Goal: Share content: Share content

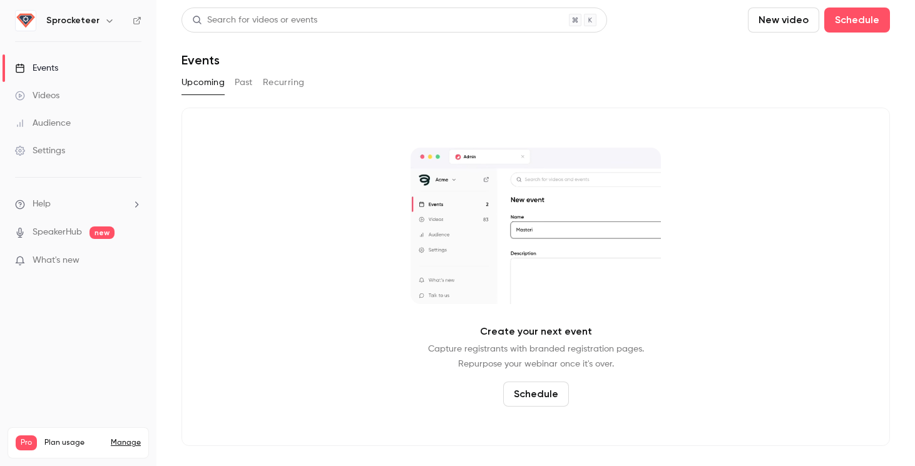
click at [70, 25] on h6 "Sprocketeer" at bounding box center [72, 20] width 53 height 13
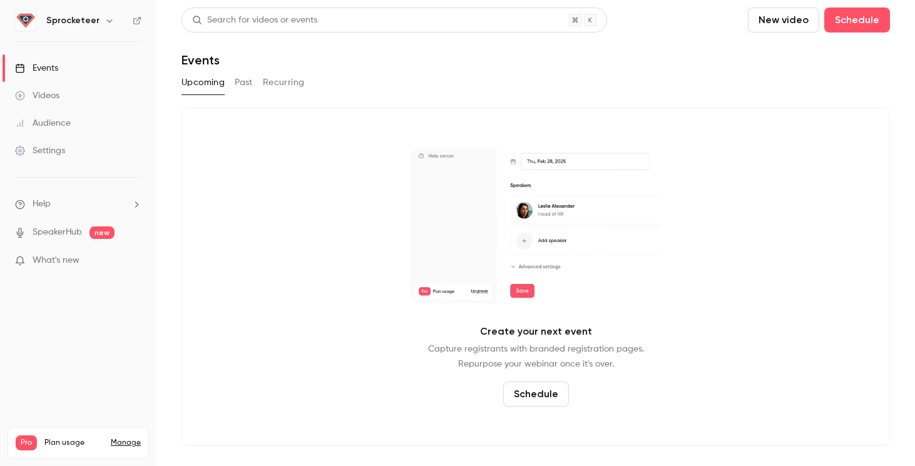
click at [102, 25] on button "button" at bounding box center [109, 20] width 15 height 15
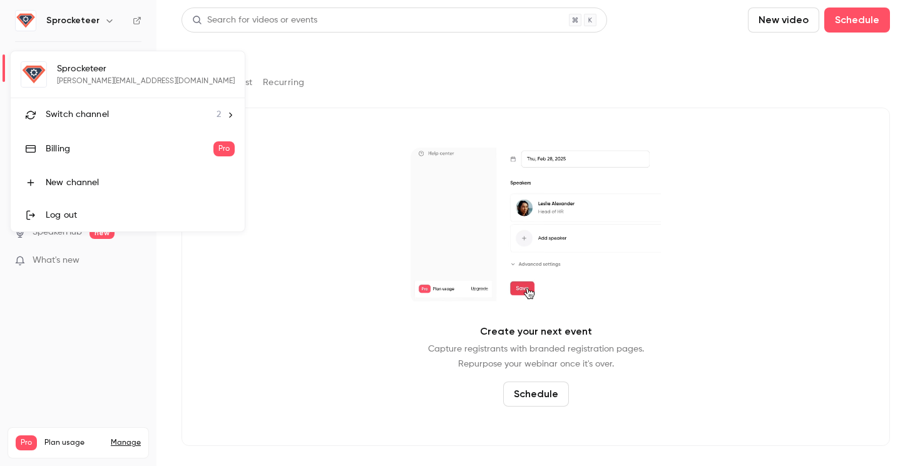
click at [96, 109] on span "Switch channel" at bounding box center [77, 114] width 63 height 13
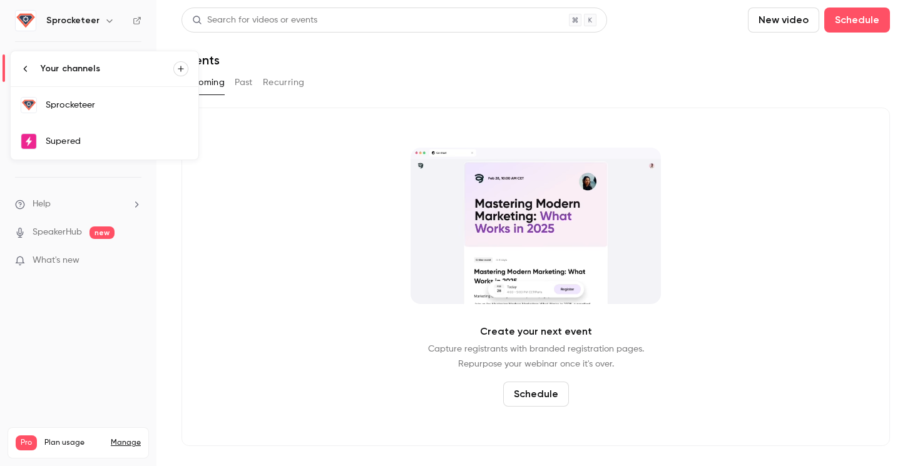
click at [83, 146] on div "Supered" at bounding box center [117, 141] width 143 height 13
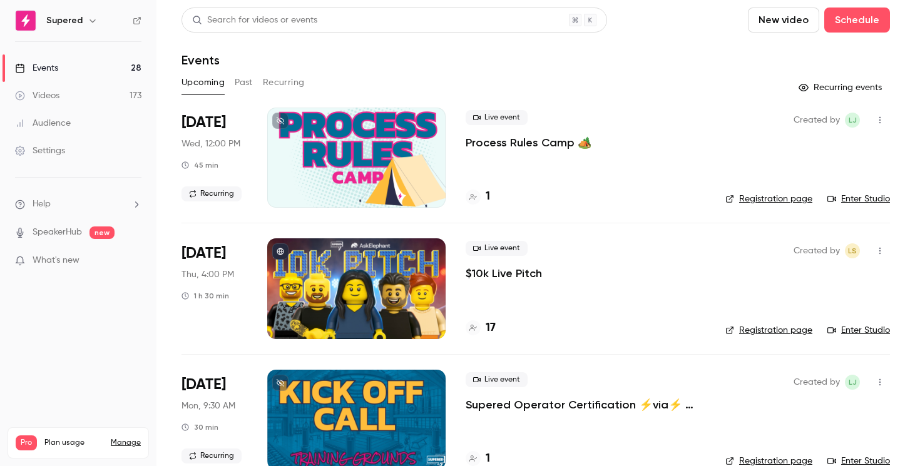
click at [243, 83] on button "Past" at bounding box center [244, 83] width 18 height 20
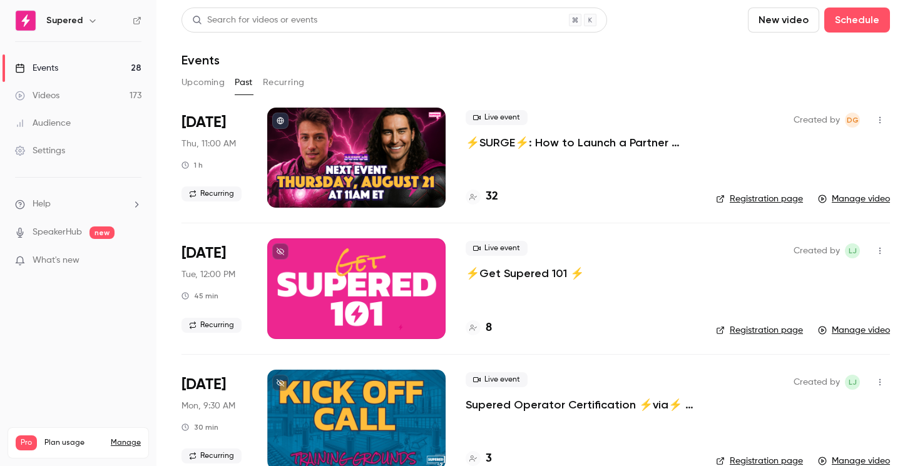
click at [489, 146] on p "⚡️SURGE⚡️: How to Launch a Partner Portal On Top of HubSpot w/Introw" at bounding box center [581, 142] width 230 height 15
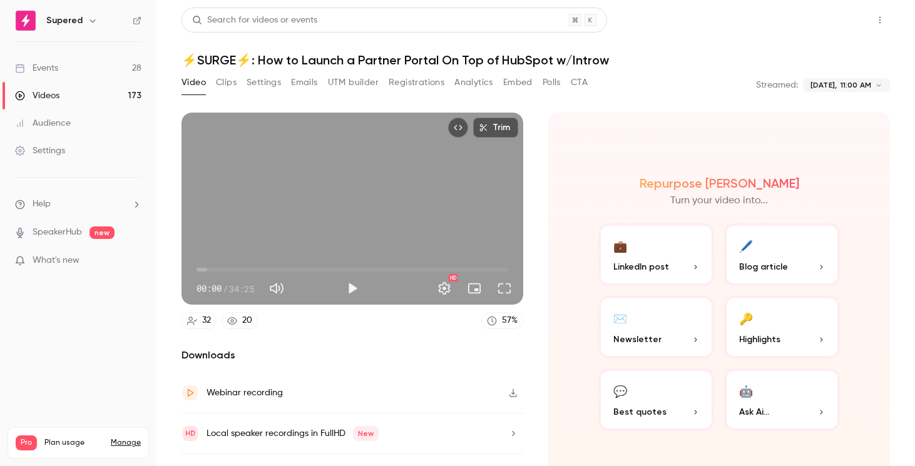
click at [829, 28] on button "Share" at bounding box center [834, 20] width 49 height 25
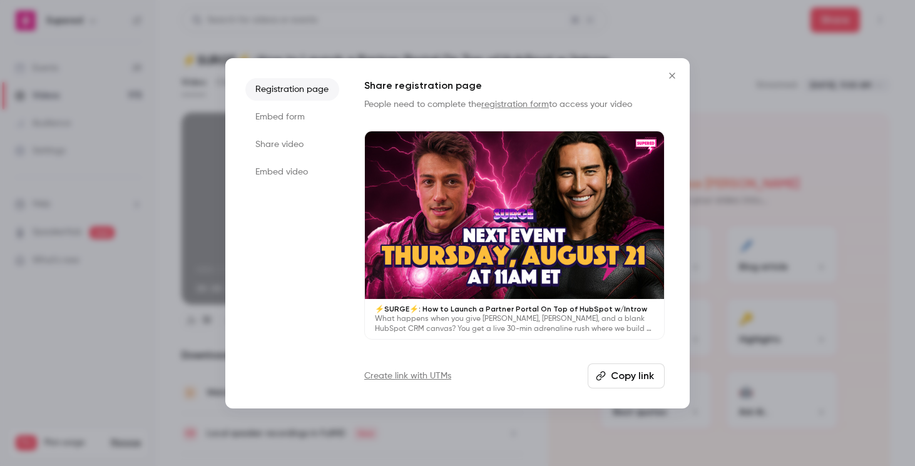
click at [297, 143] on li "Share video" at bounding box center [292, 144] width 94 height 23
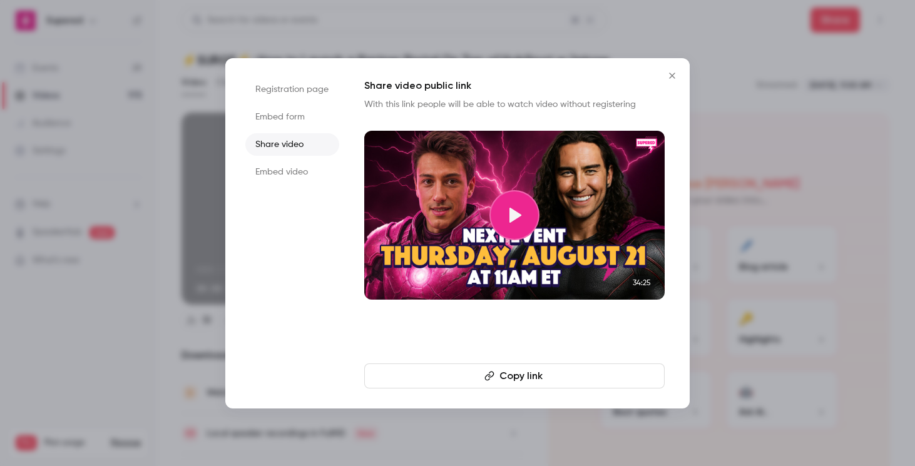
click at [426, 379] on button "Copy link" at bounding box center [514, 376] width 300 height 25
click at [447, 366] on button "Copied!" at bounding box center [514, 376] width 300 height 25
click at [673, 71] on icon "Close" at bounding box center [672, 76] width 15 height 10
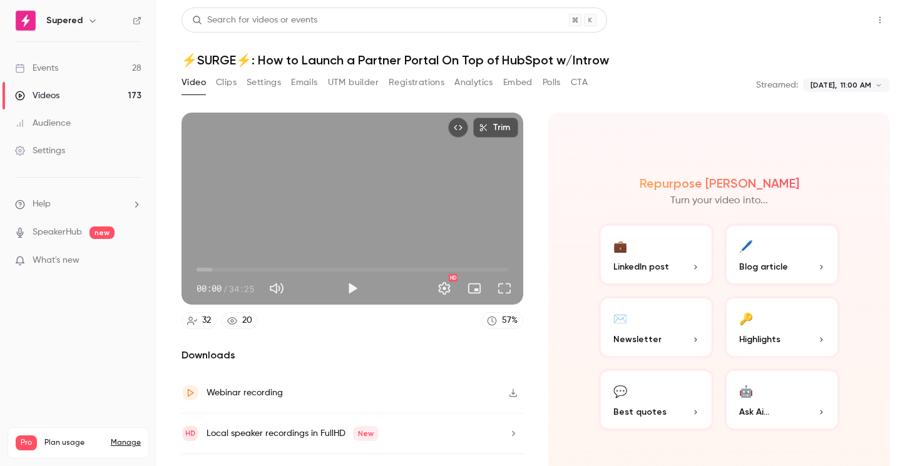
click at [831, 29] on button "Share" at bounding box center [834, 20] width 49 height 25
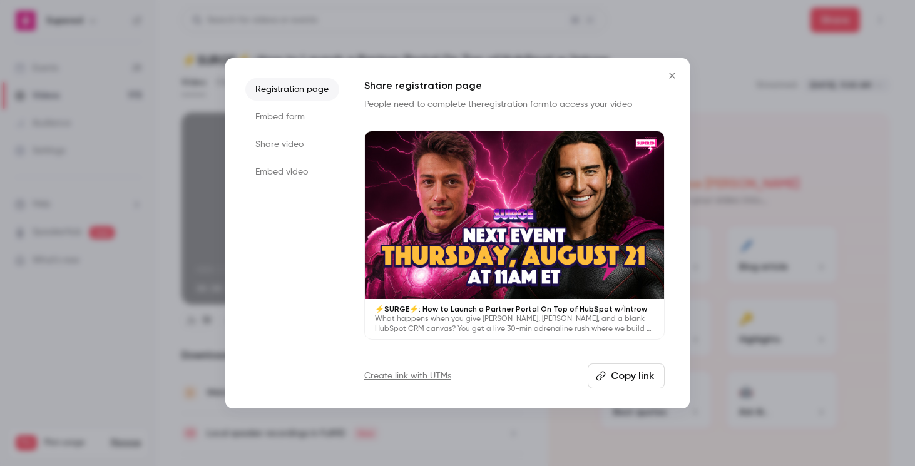
click at [615, 376] on button "Copy link" at bounding box center [626, 376] width 77 height 25
